Goal: Navigation & Orientation: Go to known website

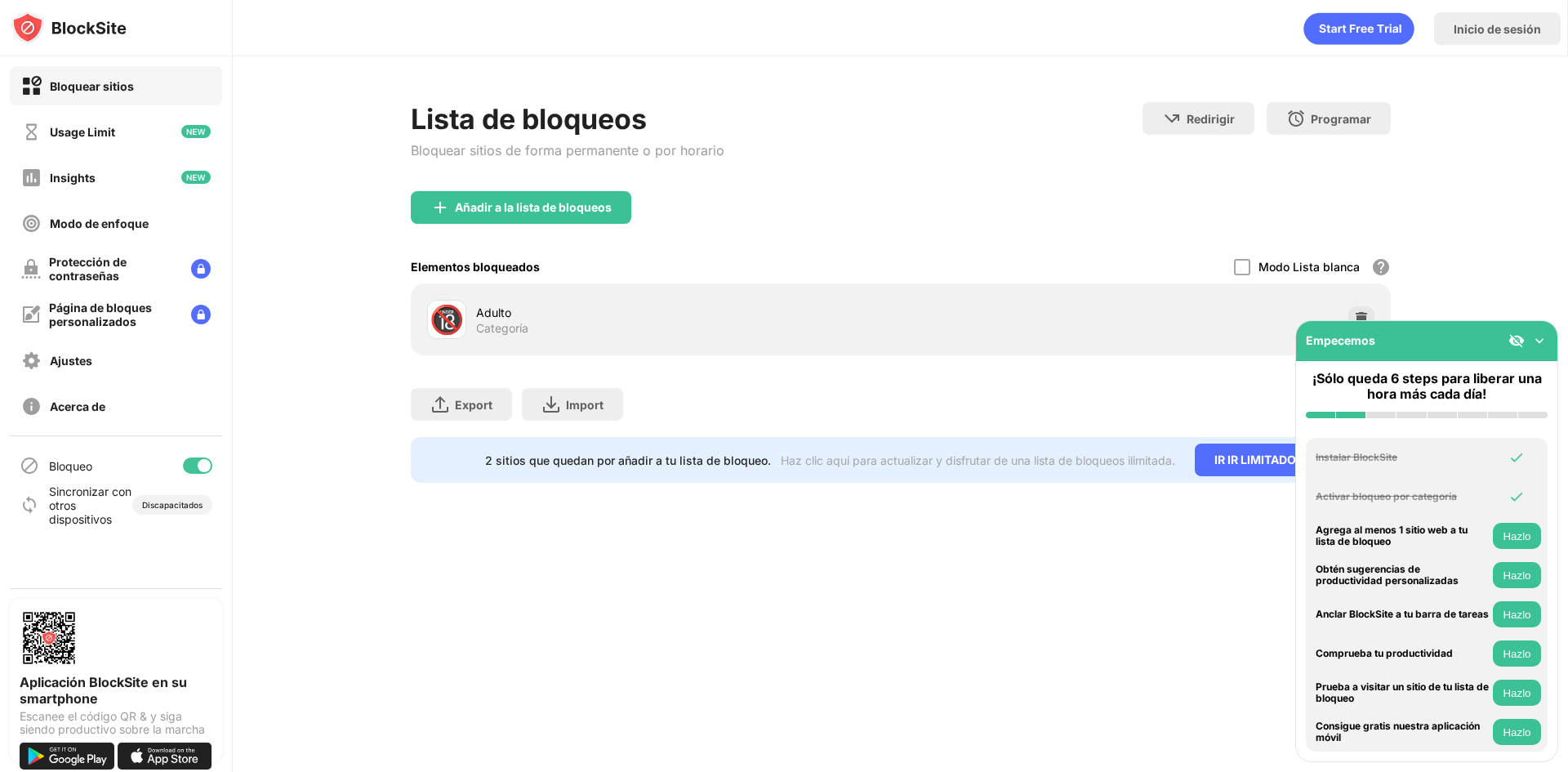
click at [190, 465] on div at bounding box center [197, 465] width 30 height 16
